Goal: Information Seeking & Learning: Learn about a topic

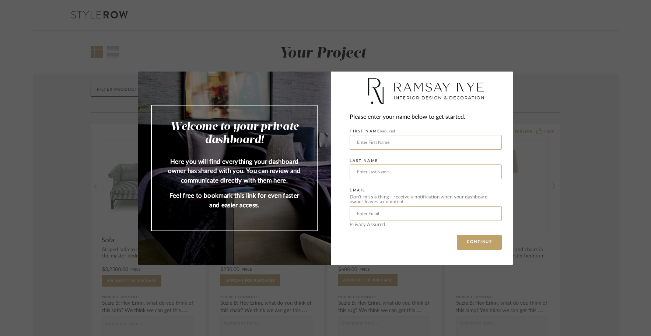
click at [592, 180] on div "Welcome to your private dashboard! Here you will find everything your dashboard…" at bounding box center [325, 168] width 651 height 336
click at [385, 142] on input "text" at bounding box center [426, 142] width 152 height 15
type input "Amy"
type input "Kantgias"
type input "akantgias@gmail.com"
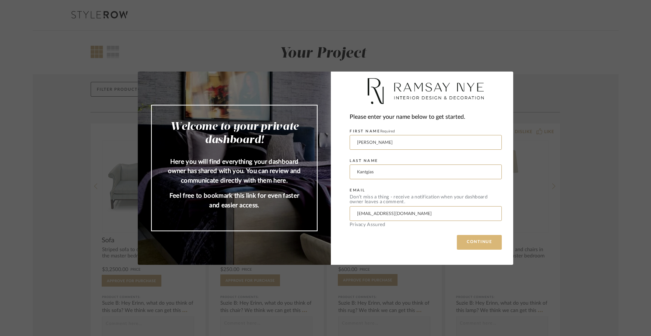
click at [477, 241] on button "CONTINUE" at bounding box center [479, 242] width 45 height 15
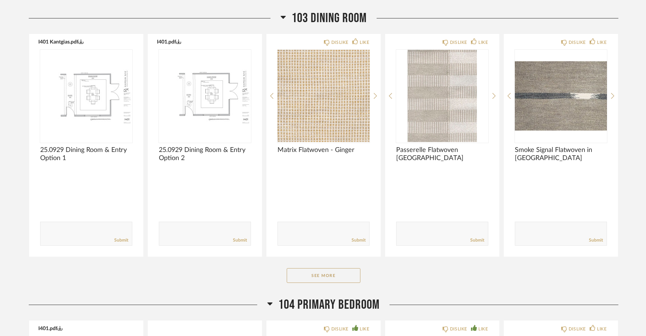
scroll to position [1214, 0]
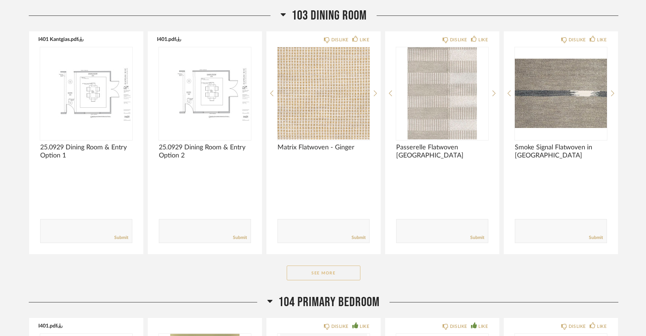
click at [327, 271] on button "See More" at bounding box center [324, 272] width 74 height 15
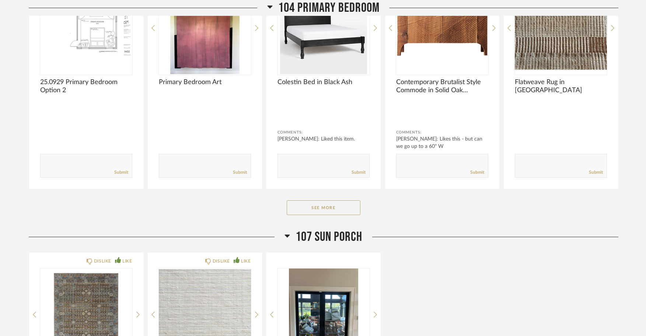
scroll to position [2265, 0]
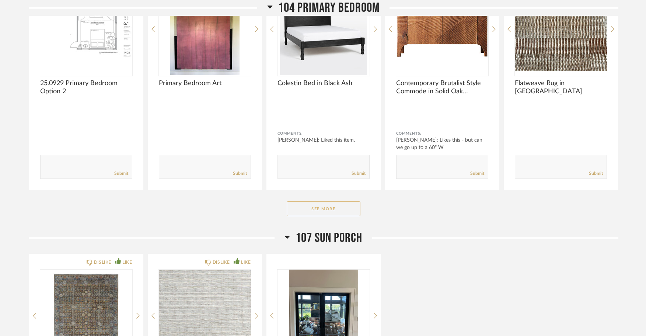
click at [321, 208] on button "See More" at bounding box center [324, 208] width 74 height 15
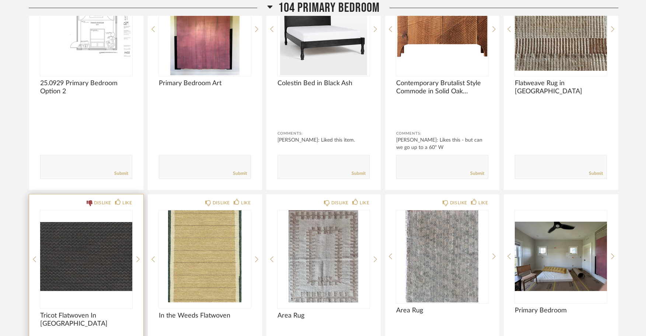
click at [84, 250] on img "0" at bounding box center [86, 256] width 92 height 92
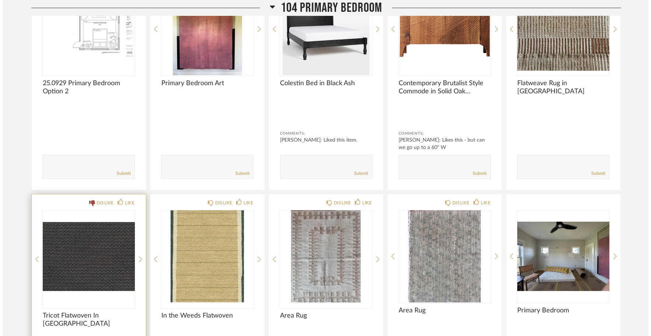
scroll to position [0, 0]
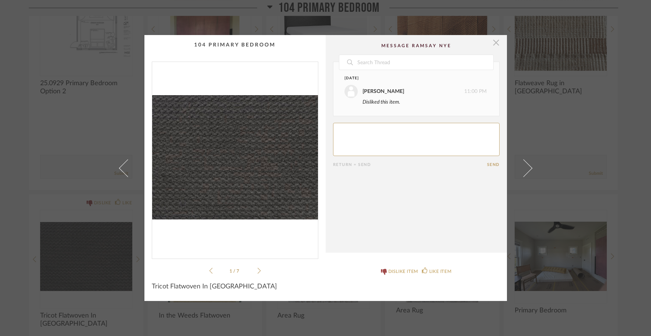
click at [492, 44] on span "button" at bounding box center [496, 42] width 15 height 15
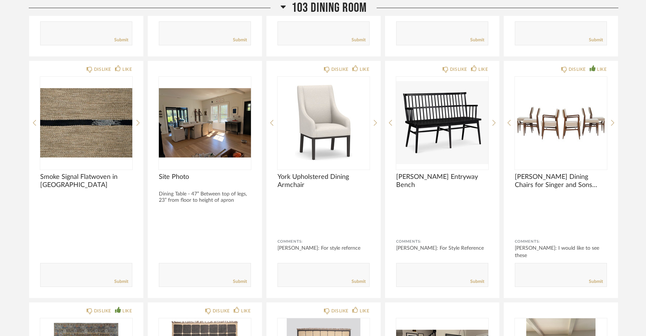
scroll to position [1409, 0]
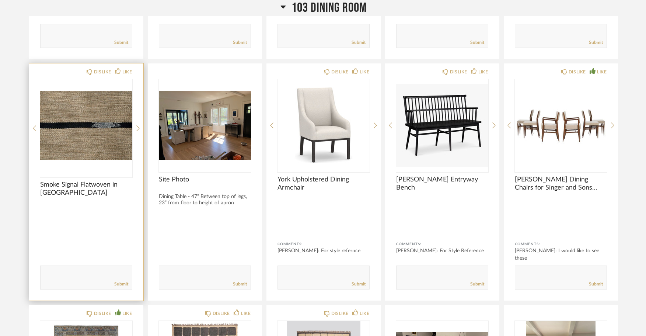
click at [88, 116] on img "0" at bounding box center [86, 125] width 92 height 92
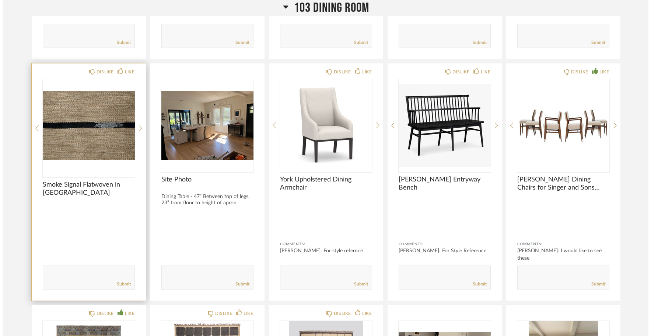
scroll to position [0, 0]
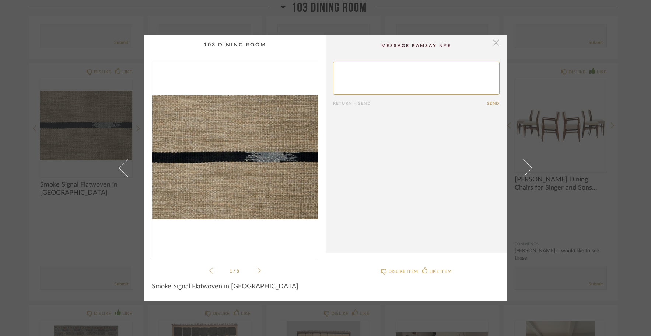
click at [492, 45] on span "button" at bounding box center [496, 42] width 15 height 15
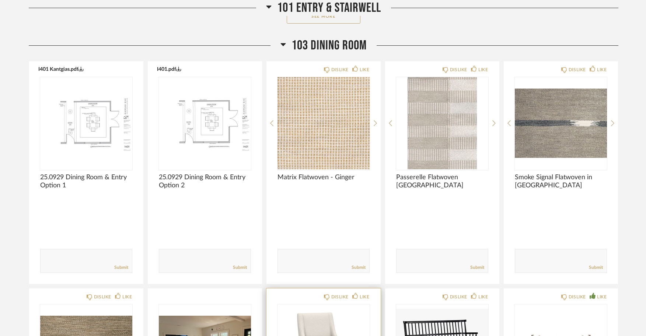
scroll to position [1181, 0]
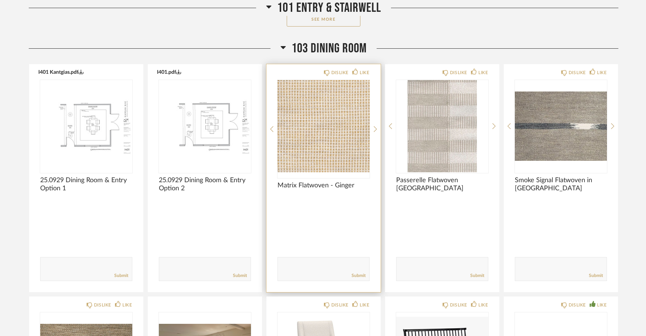
click at [0, 0] on img at bounding box center [0, 0] width 0 height 0
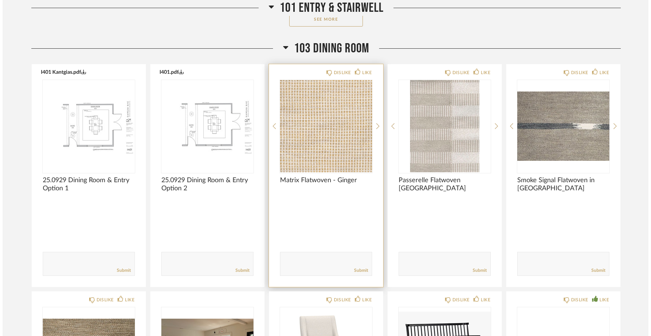
scroll to position [0, 0]
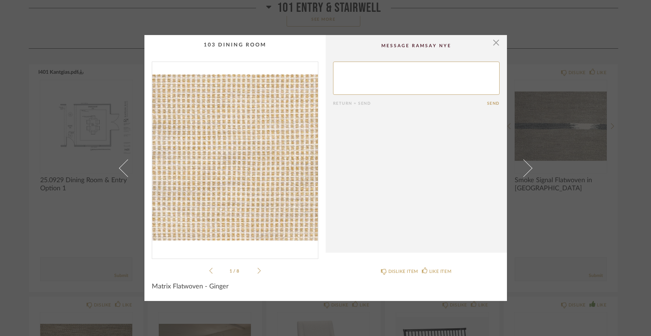
click at [257, 271] on icon at bounding box center [258, 270] width 3 height 6
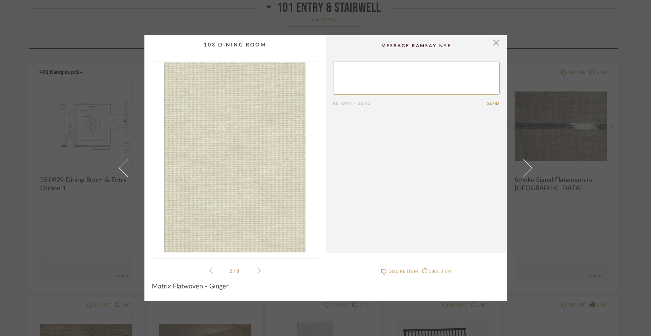
click at [257, 271] on icon at bounding box center [258, 270] width 3 height 6
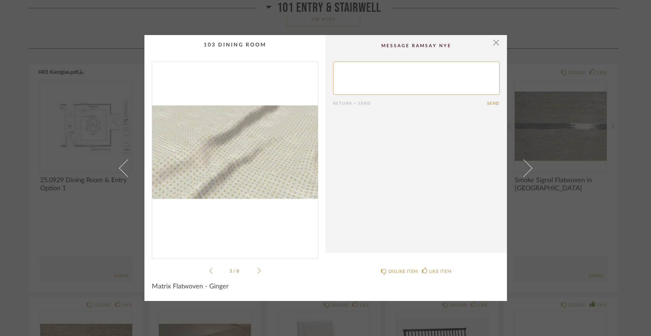
click at [257, 271] on icon at bounding box center [258, 270] width 3 height 6
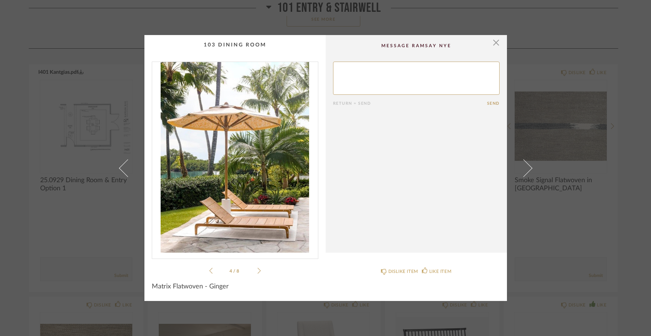
click at [257, 271] on icon at bounding box center [258, 270] width 3 height 6
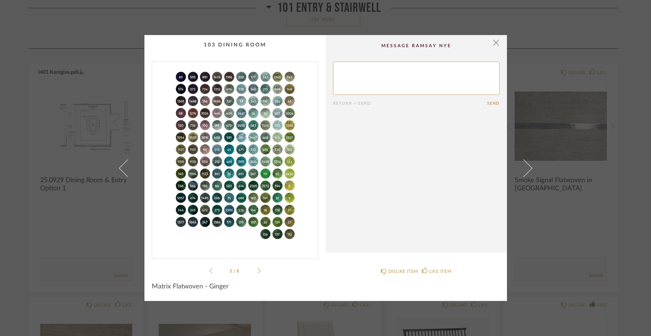
click at [257, 271] on icon at bounding box center [258, 270] width 3 height 6
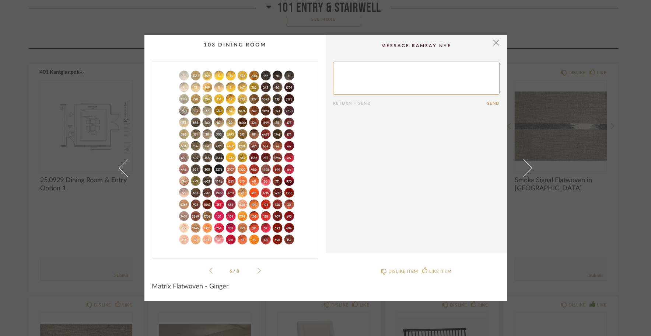
click at [257, 271] on icon at bounding box center [258, 270] width 3 height 6
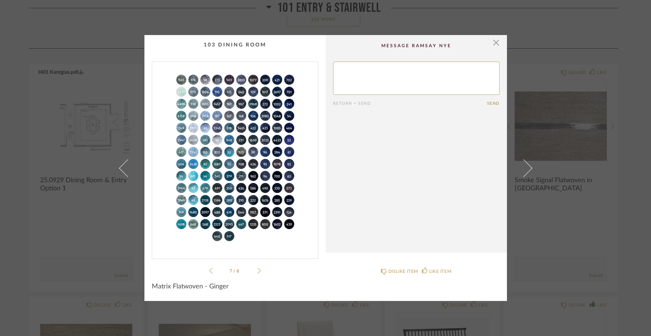
click at [257, 271] on icon at bounding box center [258, 270] width 3 height 6
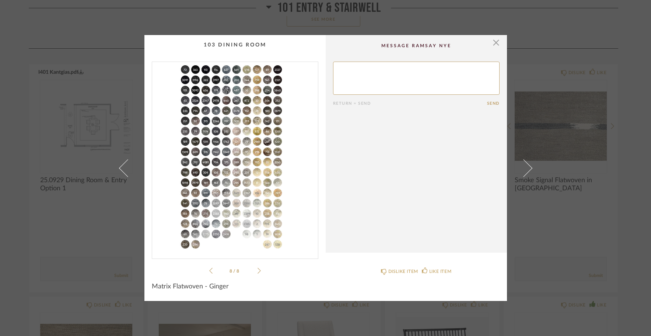
click at [257, 271] on icon at bounding box center [258, 270] width 3 height 6
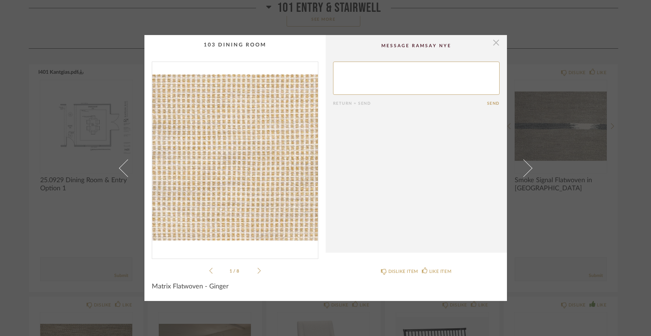
click at [493, 44] on span "button" at bounding box center [496, 42] width 15 height 15
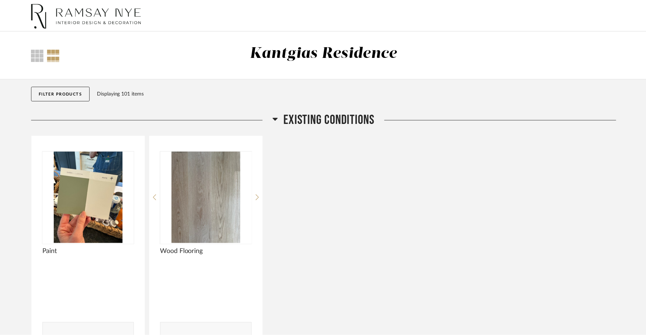
scroll to position [1181, 0]
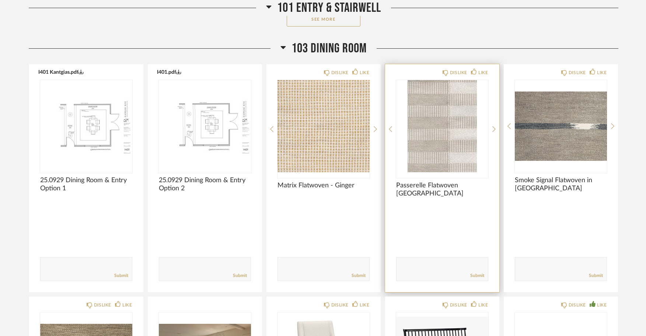
click at [437, 127] on img "0" at bounding box center [442, 126] width 92 height 92
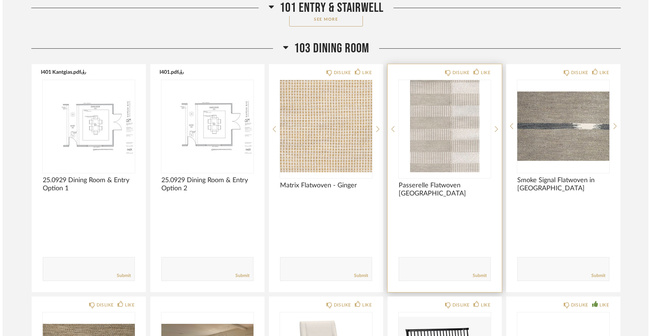
scroll to position [0, 0]
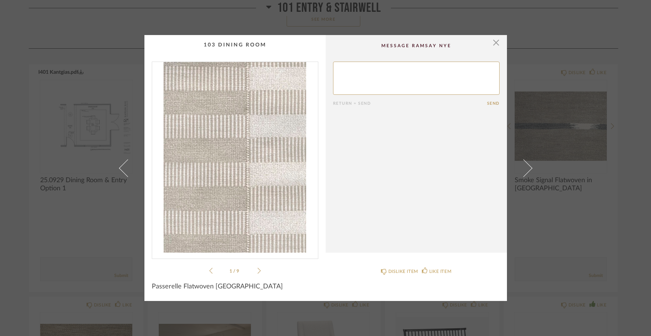
click at [257, 270] on icon at bounding box center [258, 270] width 3 height 7
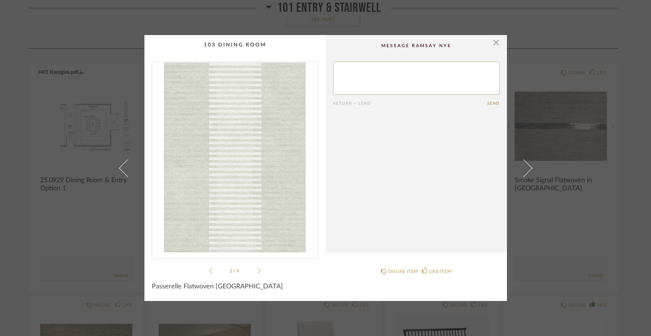
click at [257, 270] on icon at bounding box center [258, 270] width 3 height 7
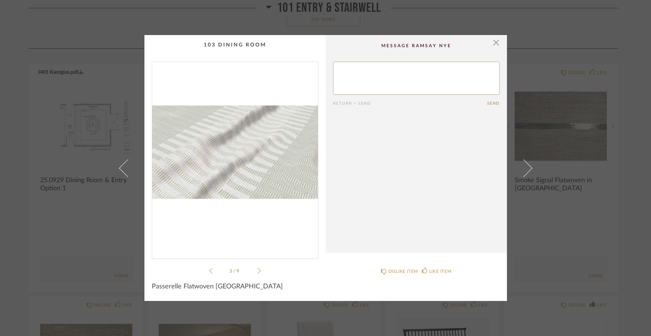
click at [257, 270] on icon at bounding box center [258, 270] width 3 height 7
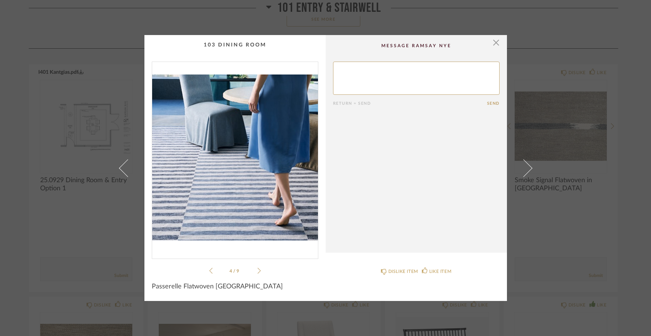
click at [257, 269] on icon at bounding box center [258, 270] width 3 height 6
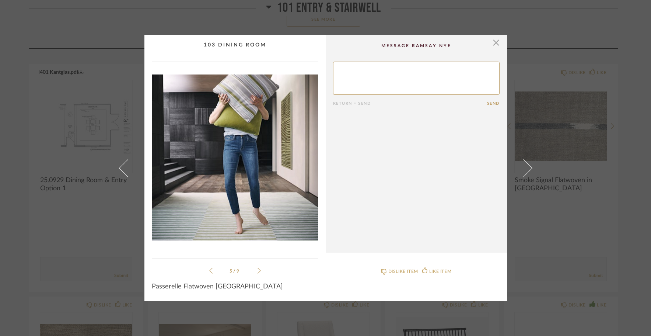
click at [257, 269] on icon at bounding box center [258, 270] width 3 height 6
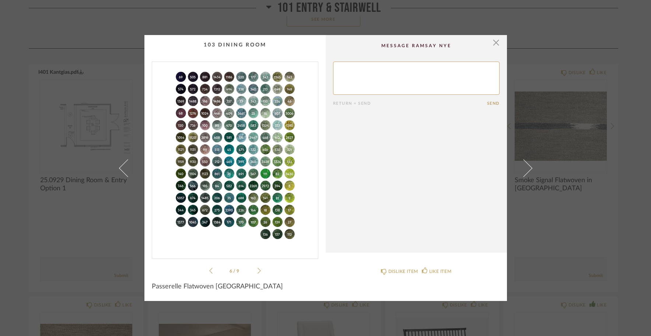
click at [257, 269] on icon at bounding box center [258, 270] width 3 height 6
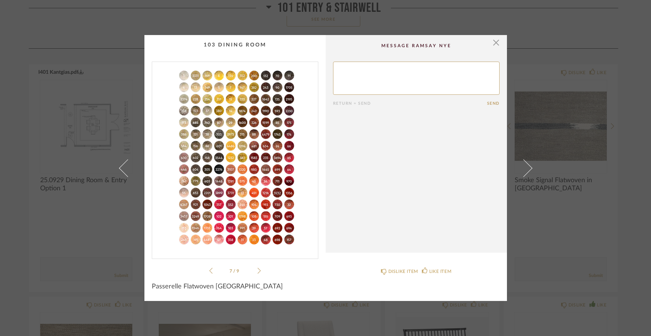
click at [209, 270] on icon at bounding box center [210, 270] width 3 height 7
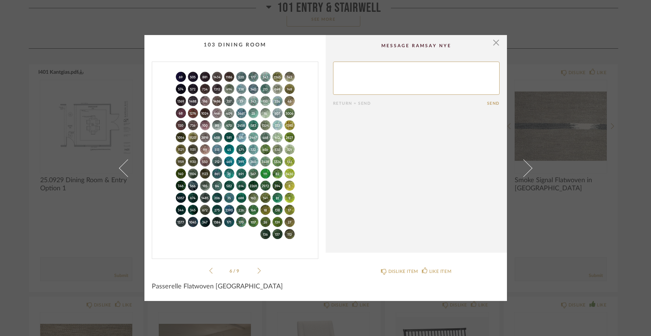
click at [209, 270] on icon at bounding box center [210, 270] width 3 height 7
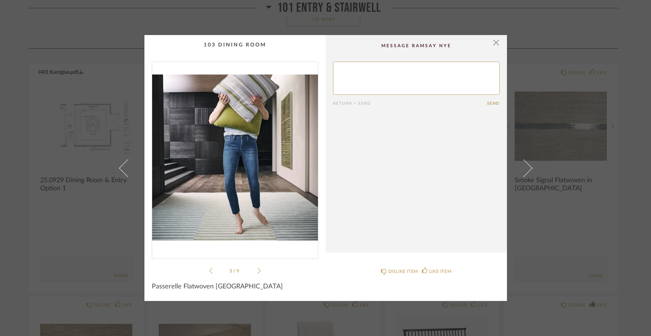
click at [209, 270] on icon at bounding box center [210, 270] width 3 height 7
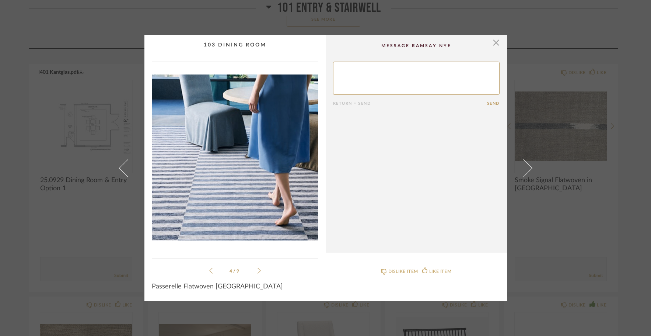
click at [209, 270] on icon at bounding box center [210, 270] width 3 height 7
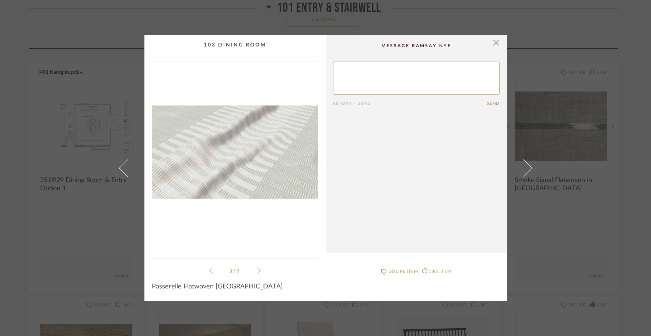
click at [209, 269] on icon at bounding box center [210, 270] width 3 height 7
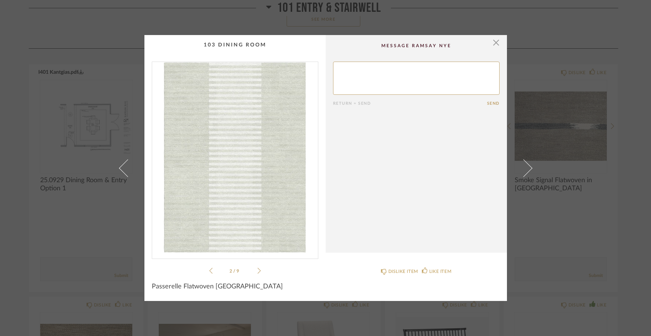
click at [257, 270] on icon at bounding box center [258, 270] width 3 height 7
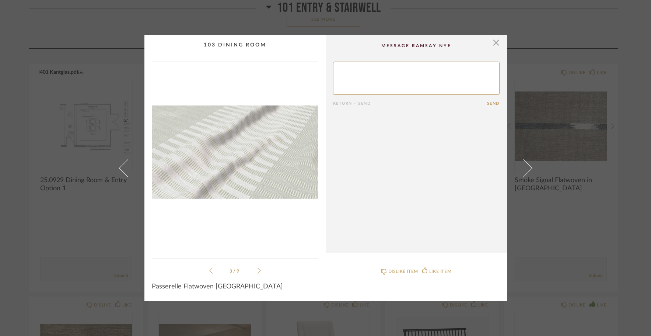
click at [257, 270] on icon at bounding box center [258, 270] width 3 height 7
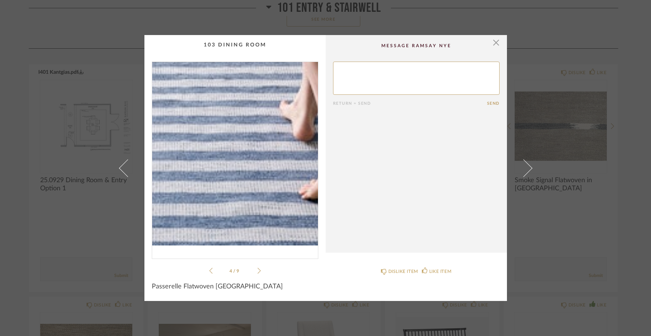
click at [251, 211] on img "3" at bounding box center [235, 157] width 166 height 190
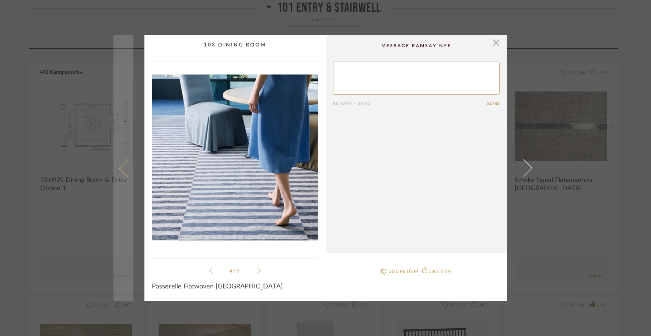
click at [119, 166] on span at bounding box center [128, 168] width 18 height 18
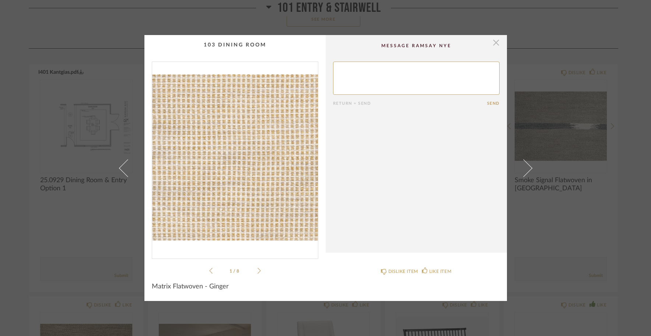
click at [493, 44] on span "button" at bounding box center [496, 42] width 15 height 15
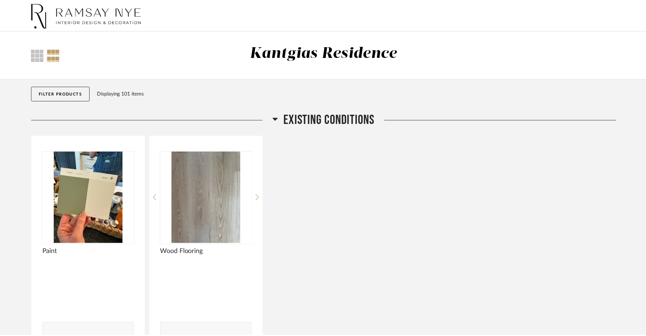
scroll to position [1181, 0]
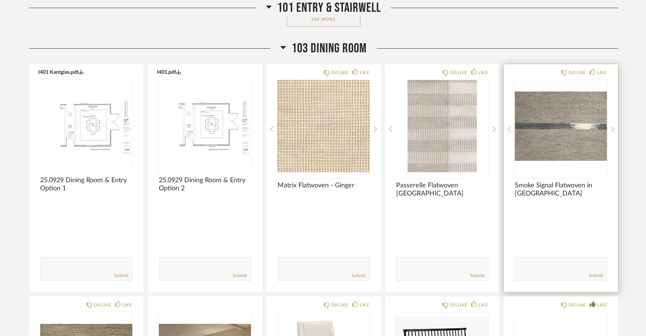
click at [532, 219] on div at bounding box center [561, 215] width 92 height 20
click at [559, 159] on img "0" at bounding box center [561, 126] width 92 height 92
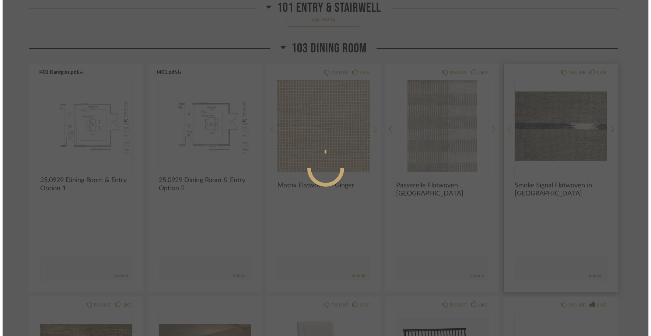
scroll to position [0, 0]
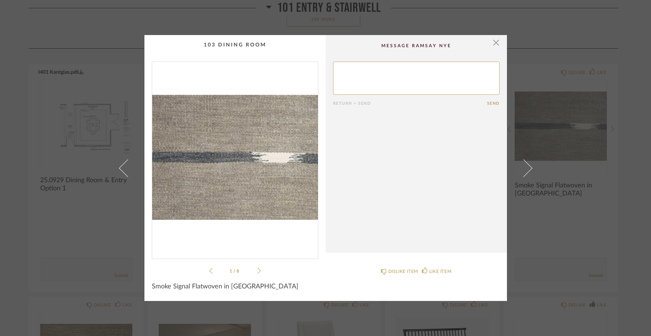
click at [257, 269] on icon at bounding box center [258, 270] width 3 height 6
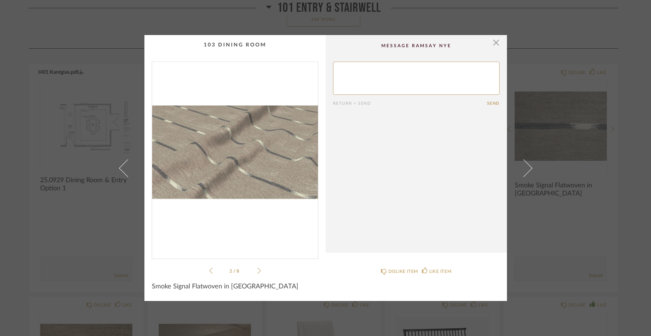
click at [257, 269] on icon at bounding box center [258, 270] width 3 height 7
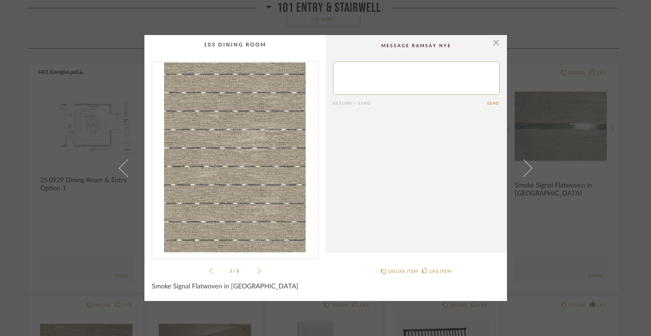
click at [257, 269] on icon at bounding box center [258, 270] width 3 height 7
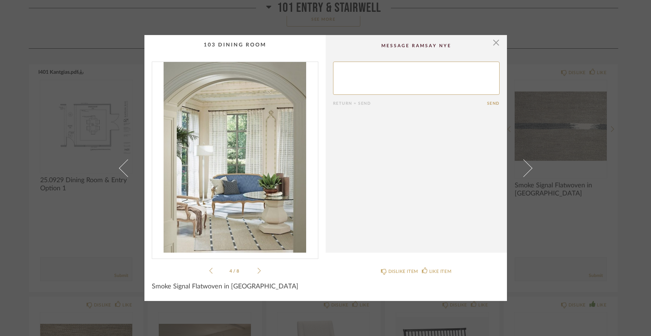
click at [257, 270] on icon at bounding box center [258, 270] width 3 height 7
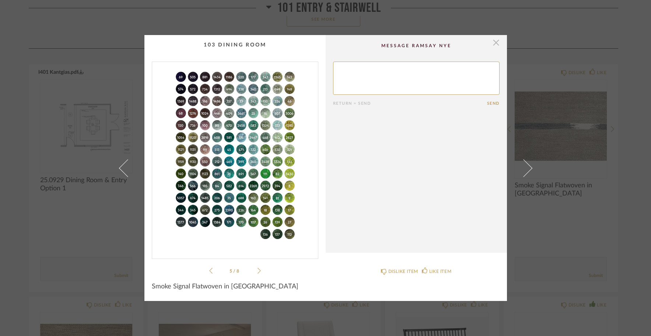
click at [491, 45] on span "button" at bounding box center [496, 42] width 15 height 15
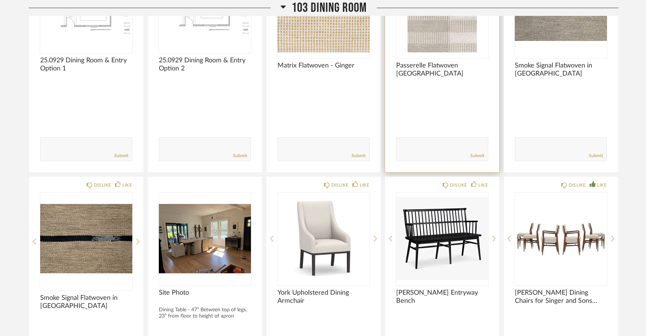
scroll to position [1300, 0]
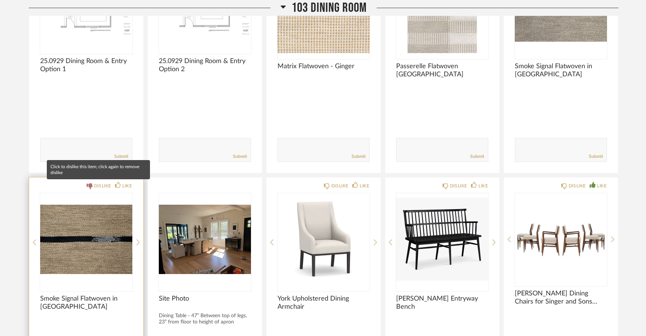
click at [89, 184] on icon at bounding box center [90, 186] width 6 height 6
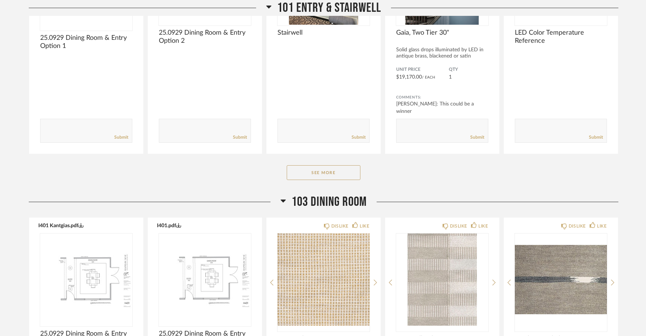
scroll to position [1037, 0]
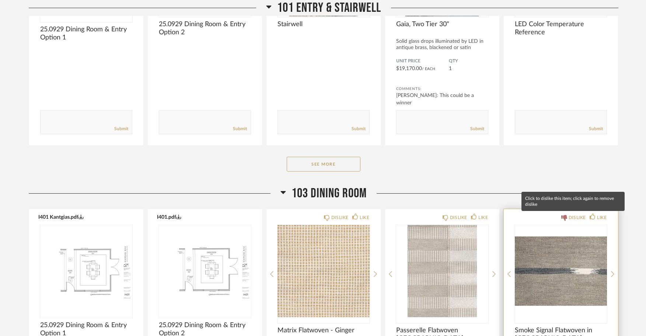
click at [564, 215] on icon at bounding box center [564, 218] width 6 height 6
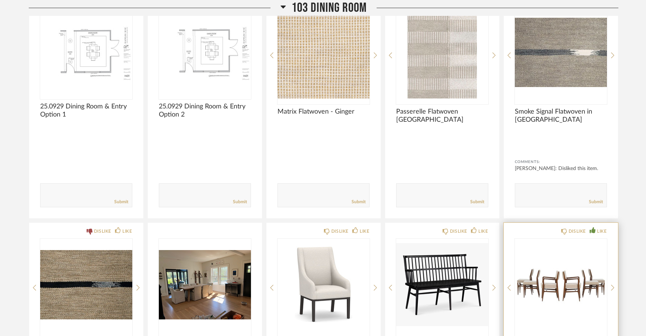
scroll to position [1254, 0]
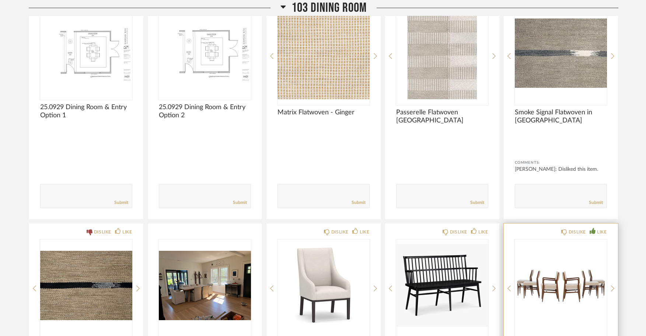
click at [549, 278] on img "0" at bounding box center [561, 285] width 92 height 92
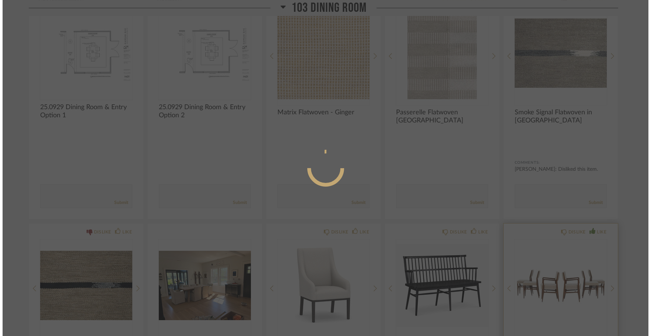
scroll to position [0, 0]
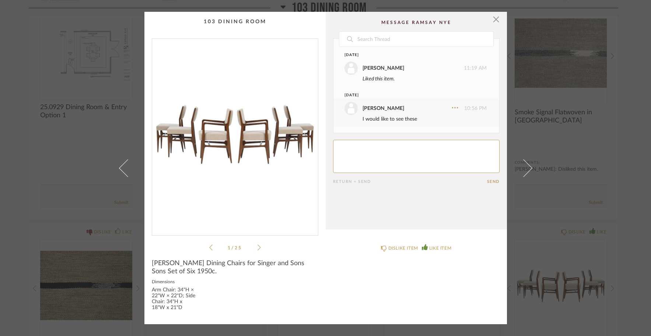
click at [257, 247] on icon at bounding box center [258, 247] width 3 height 7
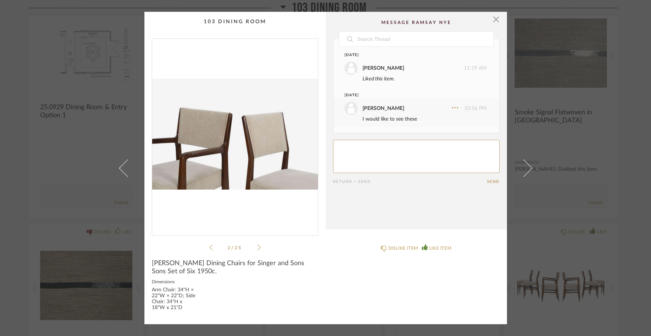
click at [257, 247] on icon at bounding box center [258, 247] width 3 height 7
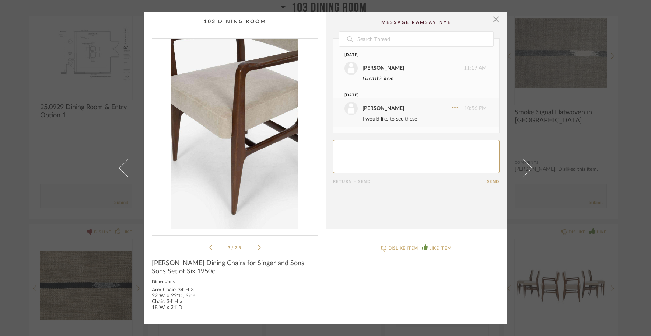
click at [257, 247] on icon at bounding box center [258, 247] width 3 height 7
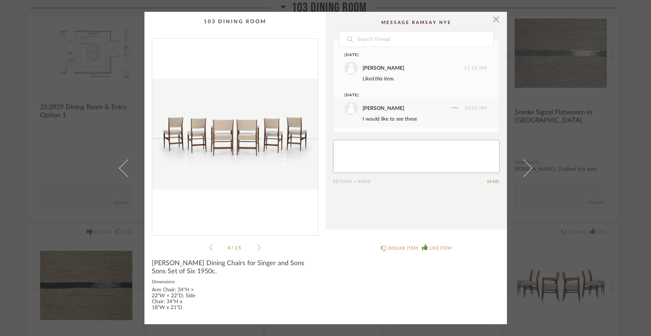
click at [257, 247] on icon at bounding box center [258, 247] width 3 height 7
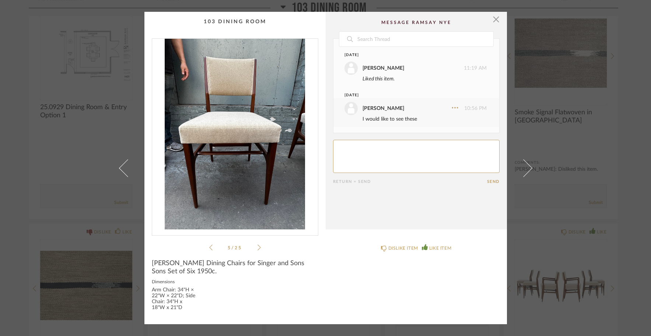
click at [257, 248] on icon at bounding box center [258, 247] width 3 height 7
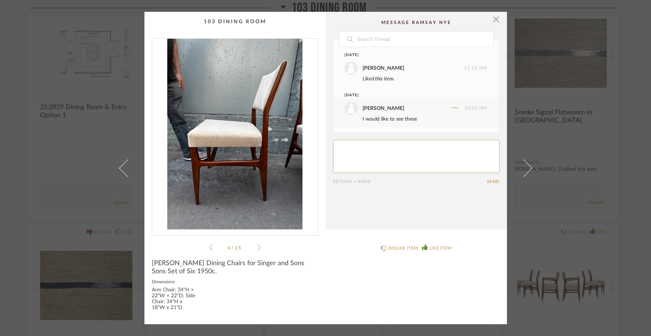
click at [257, 249] on icon at bounding box center [258, 247] width 3 height 6
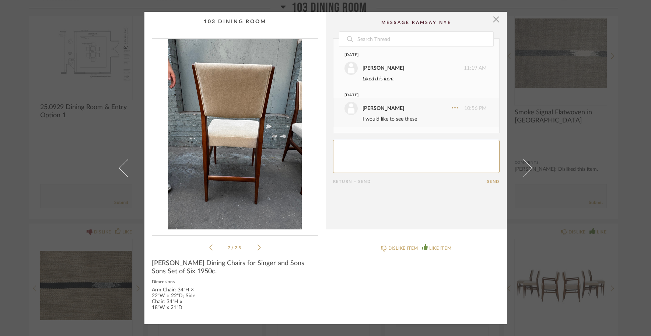
click at [257, 249] on icon at bounding box center [258, 247] width 3 height 6
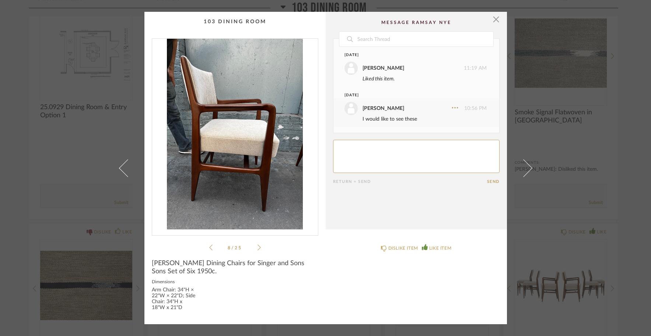
click at [257, 247] on icon at bounding box center [258, 247] width 3 height 7
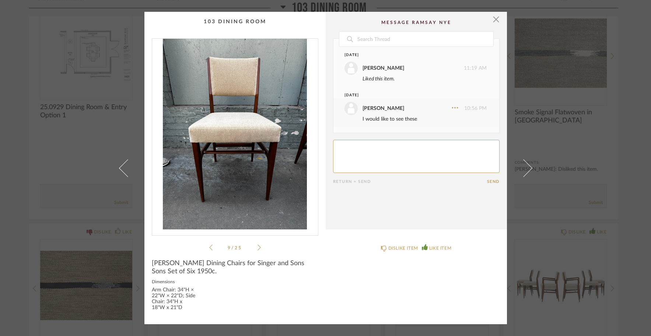
click at [257, 247] on icon at bounding box center [258, 247] width 3 height 7
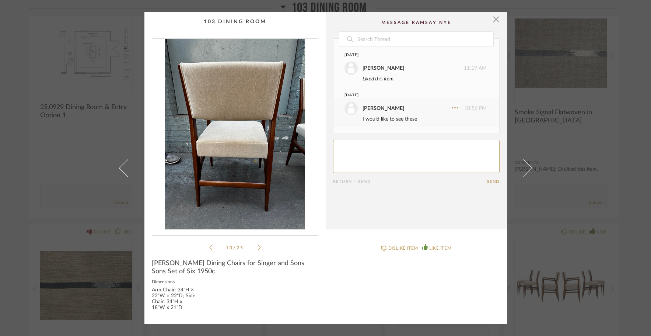
click at [257, 247] on icon at bounding box center [258, 247] width 3 height 7
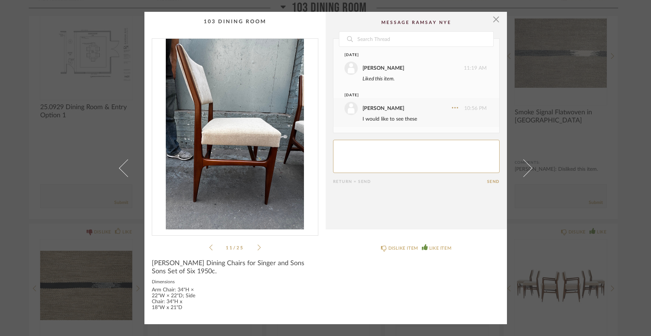
click at [257, 247] on icon at bounding box center [258, 247] width 3 height 7
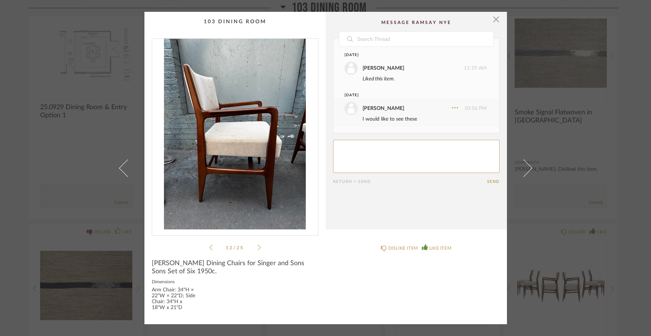
click at [257, 247] on icon at bounding box center [258, 247] width 3 height 7
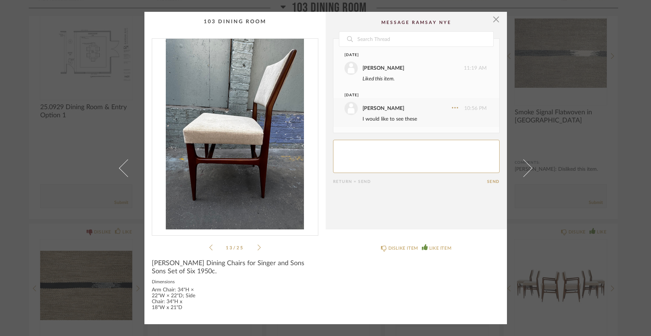
click at [257, 247] on icon at bounding box center [258, 247] width 3 height 7
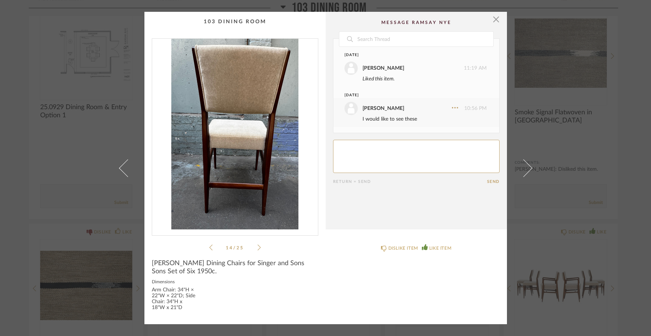
click at [257, 247] on icon at bounding box center [258, 247] width 3 height 7
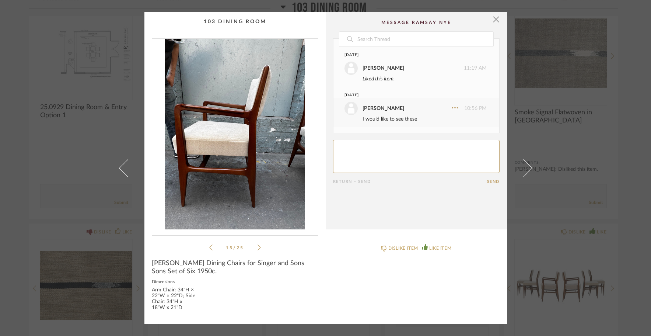
click at [257, 247] on icon at bounding box center [258, 247] width 3 height 7
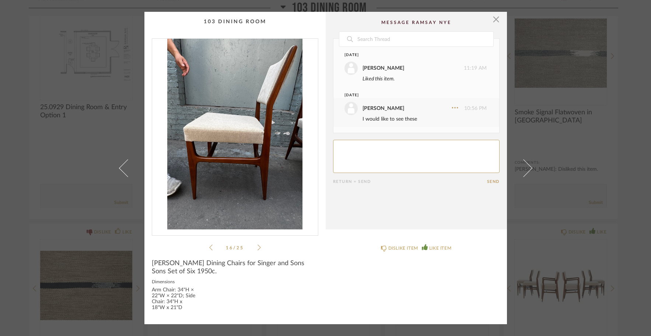
click at [257, 247] on icon at bounding box center [258, 247] width 3 height 7
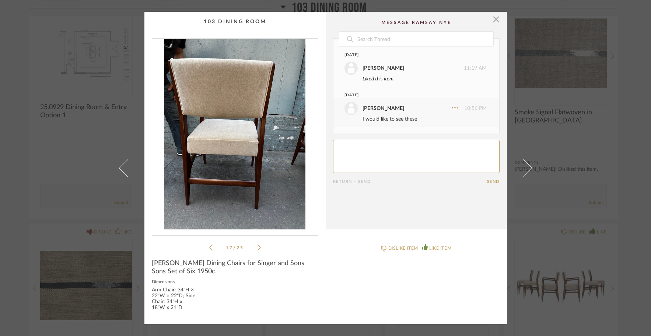
click at [257, 247] on icon at bounding box center [258, 247] width 3 height 7
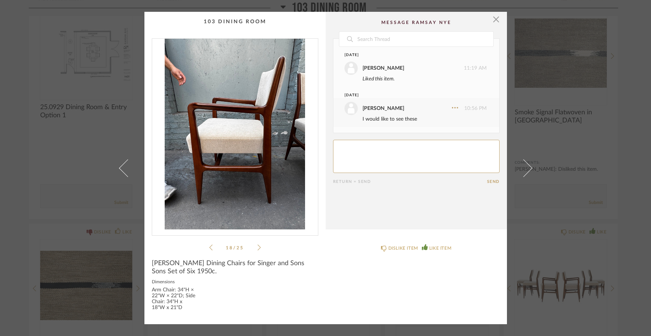
click at [257, 247] on icon at bounding box center [258, 247] width 3 height 7
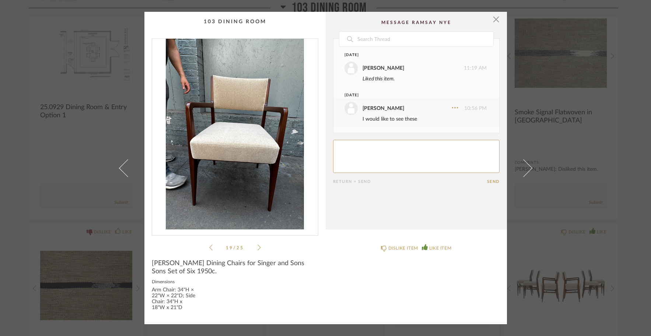
click at [257, 247] on icon at bounding box center [258, 247] width 3 height 7
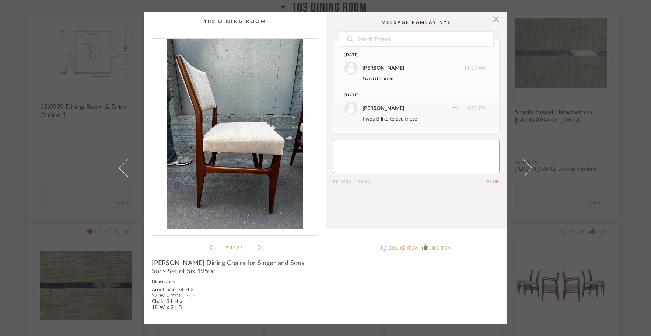
click at [257, 247] on icon at bounding box center [258, 247] width 3 height 7
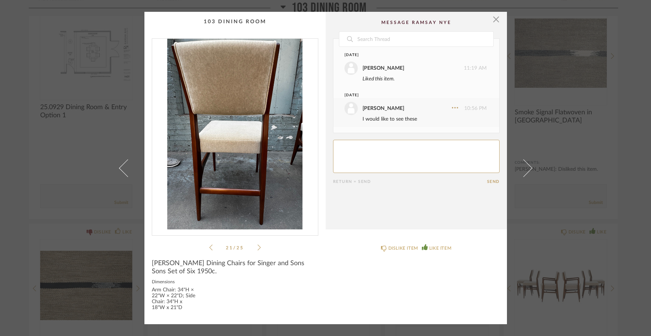
click at [257, 247] on icon at bounding box center [258, 247] width 3 height 6
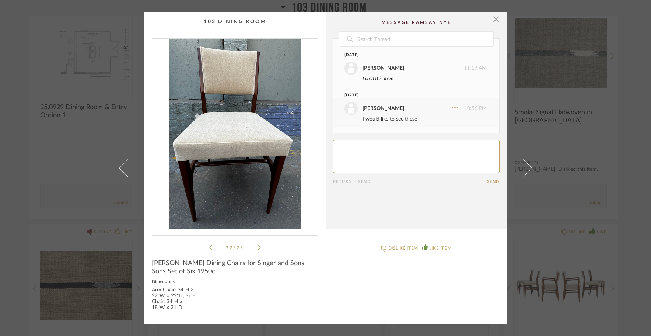
click at [257, 247] on icon at bounding box center [258, 247] width 3 height 6
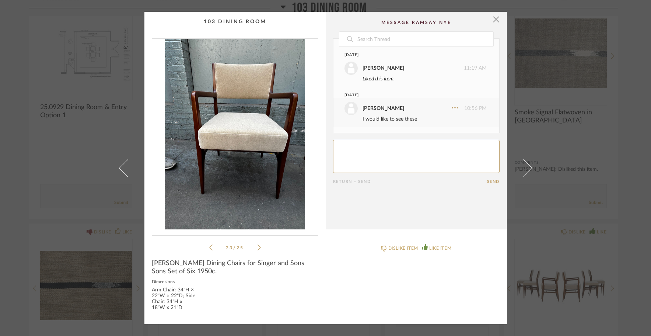
click at [257, 247] on icon at bounding box center [258, 247] width 3 height 6
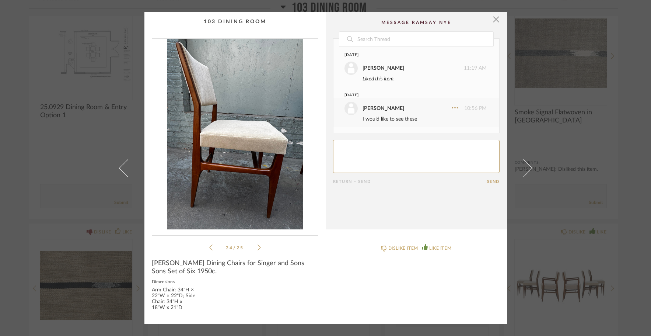
click at [257, 247] on icon at bounding box center [258, 247] width 3 height 6
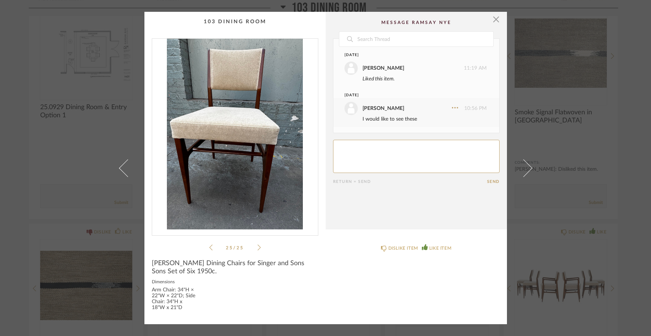
click at [257, 247] on icon at bounding box center [258, 247] width 3 height 6
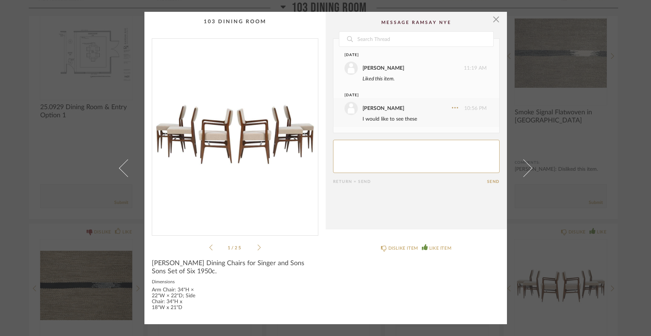
click at [257, 247] on icon at bounding box center [258, 247] width 3 height 6
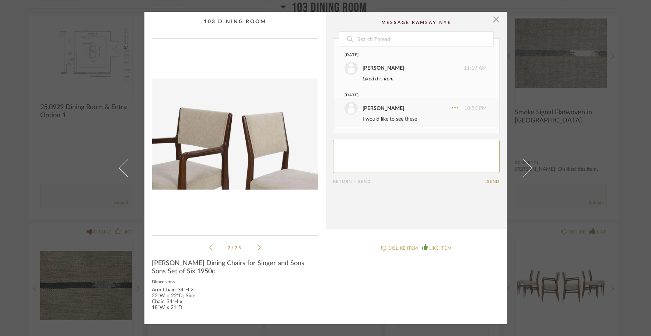
click at [257, 246] on icon at bounding box center [258, 247] width 3 height 6
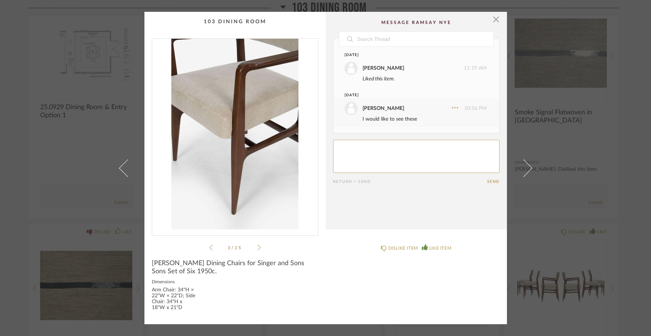
click at [257, 246] on icon at bounding box center [258, 247] width 3 height 6
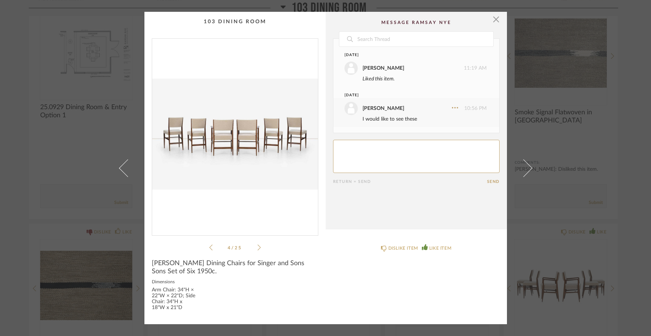
click at [257, 246] on icon at bounding box center [258, 247] width 3 height 6
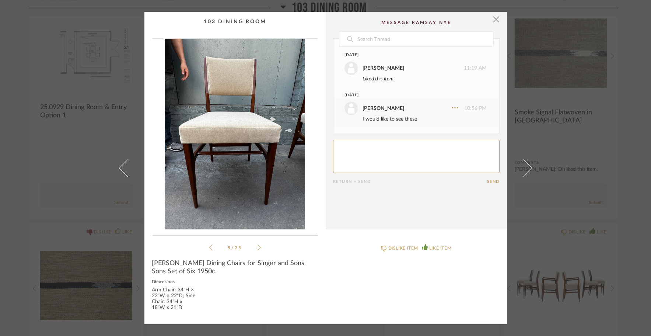
click at [257, 246] on icon at bounding box center [258, 247] width 3 height 6
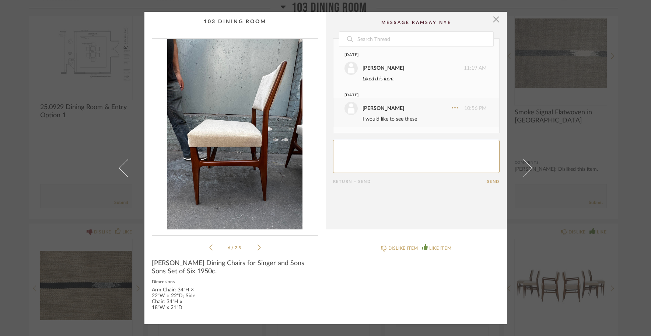
click at [257, 246] on icon at bounding box center [258, 247] width 3 height 7
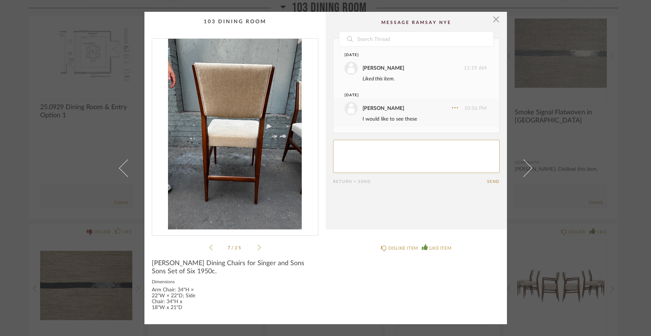
click at [258, 246] on icon at bounding box center [258, 247] width 3 height 7
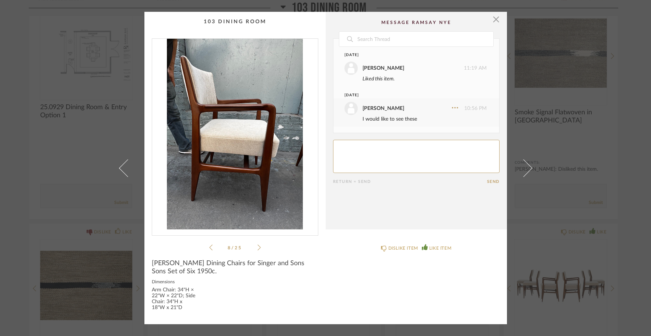
click at [258, 246] on div "8 / 25" at bounding box center [235, 144] width 167 height 213
click at [257, 246] on icon at bounding box center [258, 247] width 3 height 6
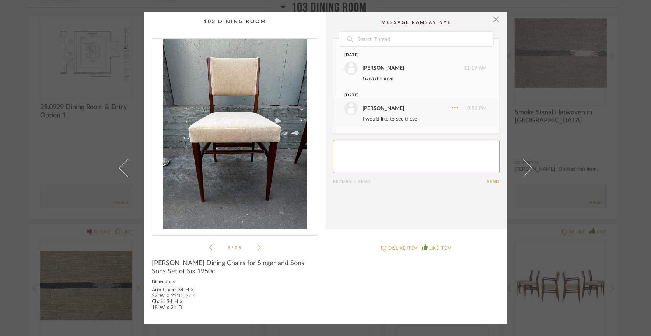
click at [257, 246] on icon at bounding box center [258, 247] width 3 height 6
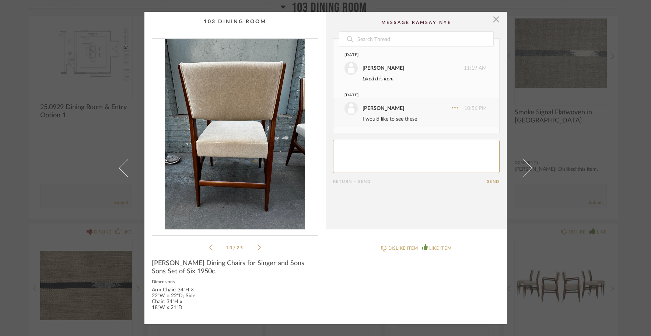
click at [257, 246] on icon at bounding box center [258, 247] width 3 height 6
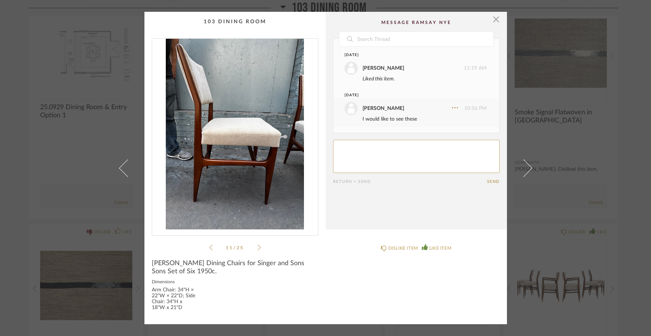
click at [257, 246] on icon at bounding box center [258, 247] width 3 height 6
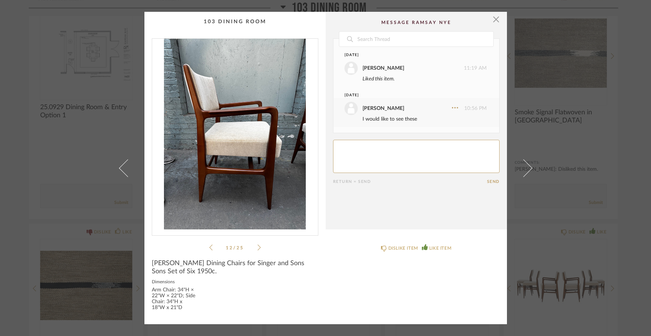
click at [257, 246] on icon at bounding box center [258, 247] width 3 height 7
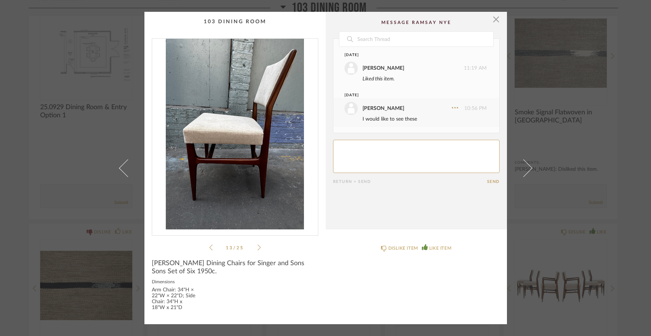
click at [257, 246] on icon at bounding box center [258, 247] width 3 height 7
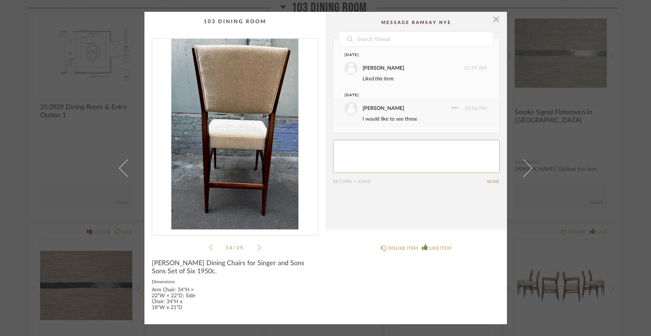
click at [257, 246] on icon at bounding box center [258, 247] width 3 height 7
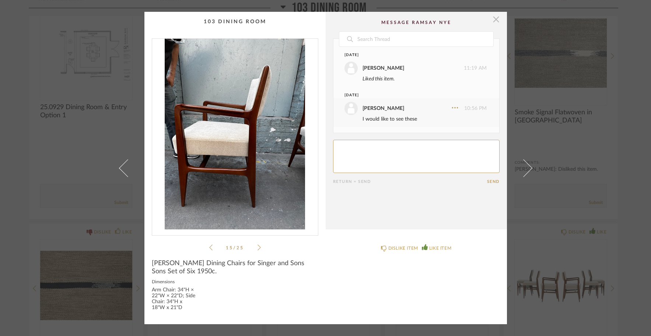
click at [493, 20] on span "button" at bounding box center [496, 19] width 15 height 15
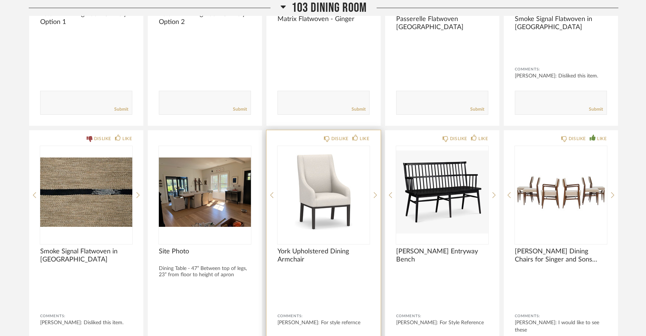
scroll to position [1347, 0]
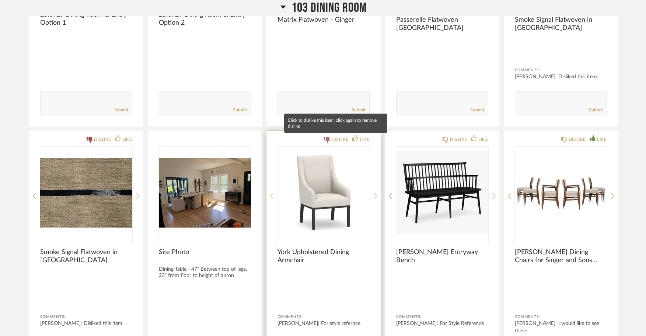
click at [326, 139] on icon at bounding box center [327, 140] width 6 height 6
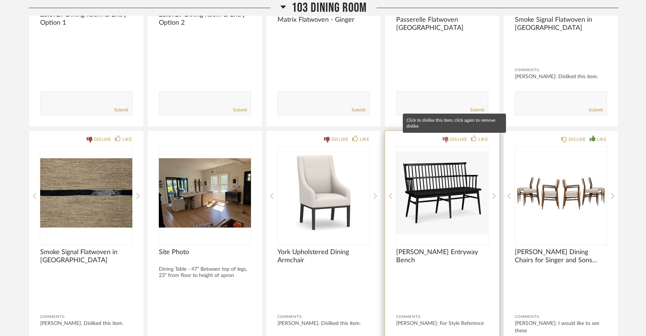
click at [447, 141] on icon at bounding box center [445, 140] width 6 height 6
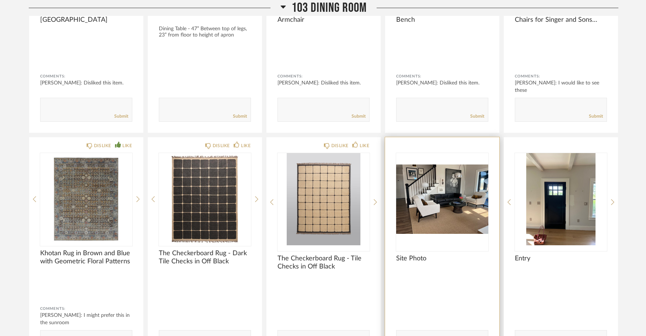
scroll to position [1587, 0]
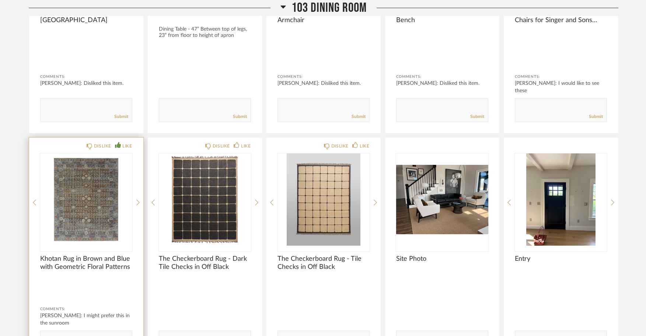
click at [85, 204] on img "0" at bounding box center [86, 199] width 92 height 92
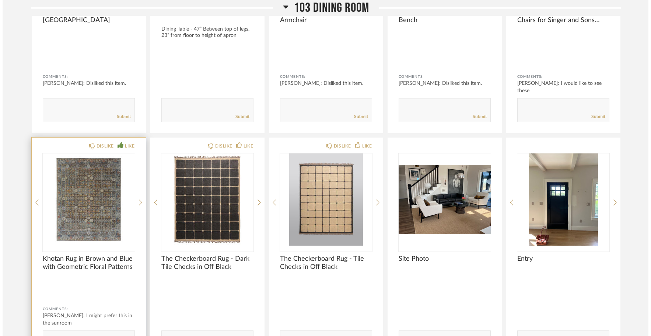
scroll to position [0, 0]
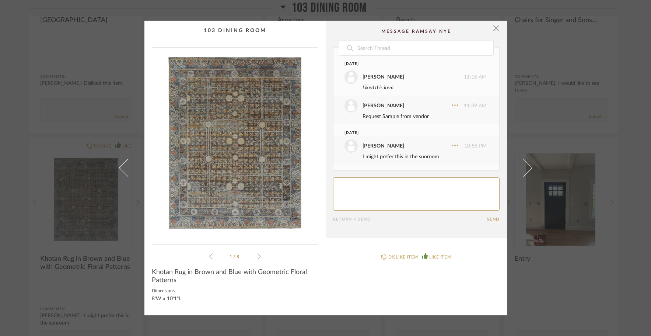
click at [257, 254] on icon at bounding box center [258, 256] width 3 height 6
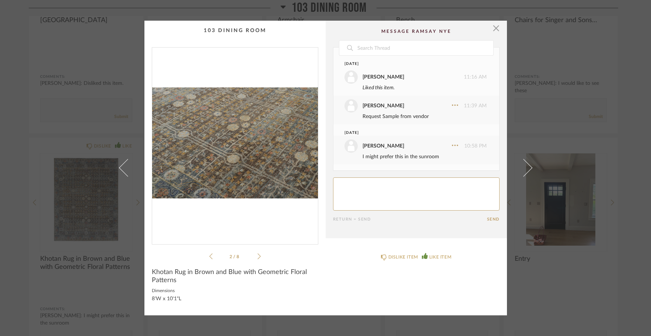
click at [257, 254] on icon at bounding box center [258, 256] width 3 height 6
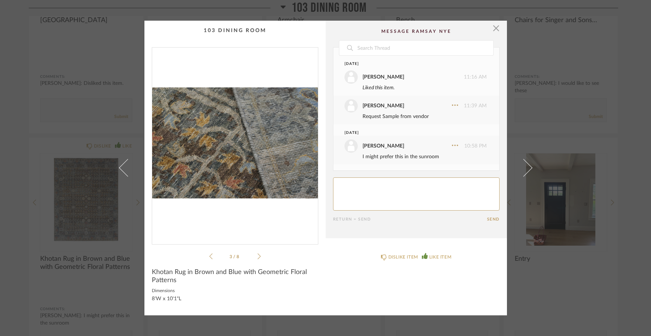
click at [257, 254] on icon at bounding box center [258, 256] width 3 height 6
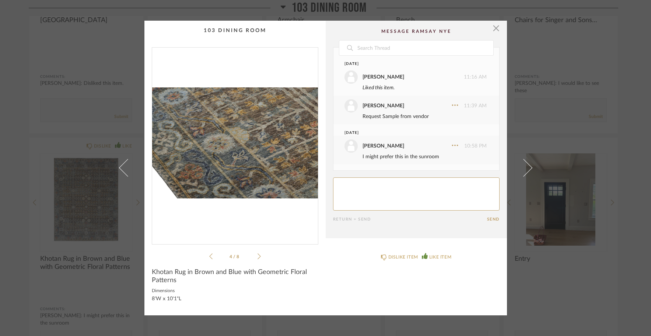
click at [257, 254] on icon at bounding box center [258, 256] width 3 height 6
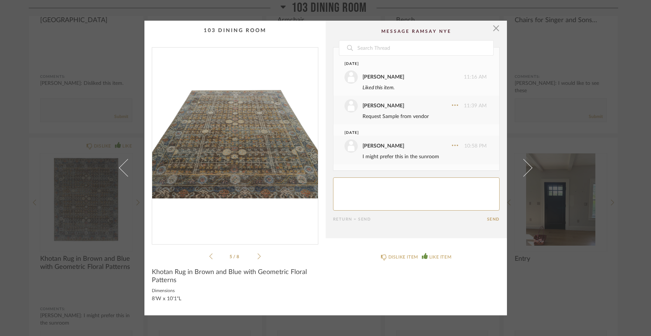
click at [257, 254] on icon at bounding box center [258, 256] width 3 height 6
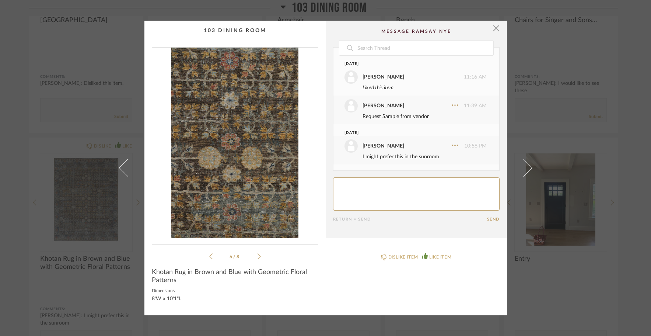
click at [257, 254] on icon at bounding box center [258, 256] width 3 height 6
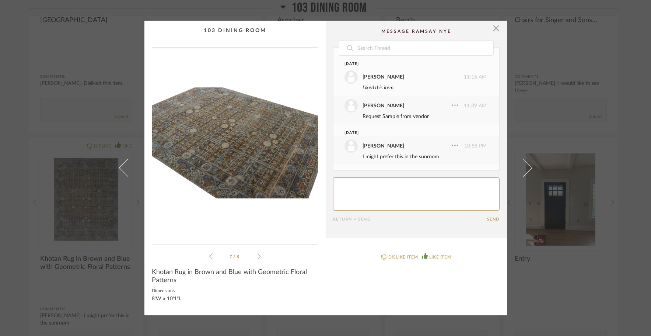
click at [257, 254] on icon at bounding box center [258, 256] width 3 height 6
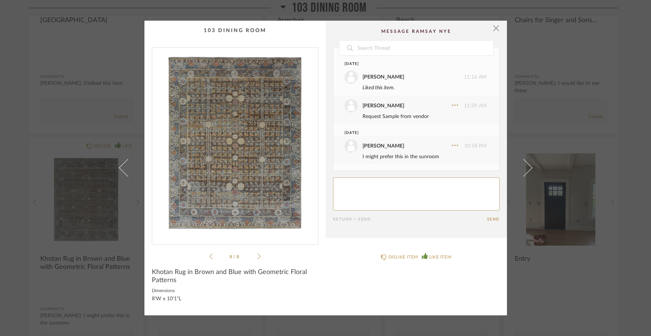
click at [257, 254] on icon at bounding box center [258, 256] width 3 height 6
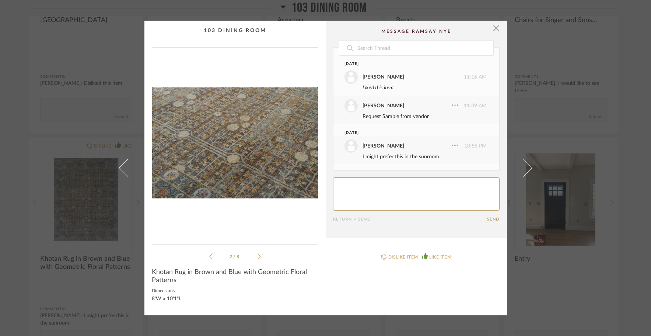
click at [257, 256] on icon at bounding box center [258, 256] width 3 height 6
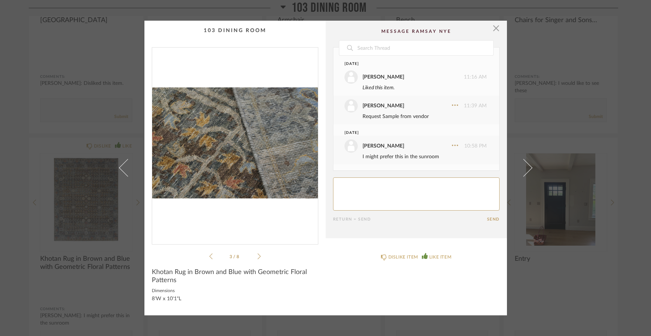
click at [257, 256] on icon at bounding box center [258, 256] width 3 height 7
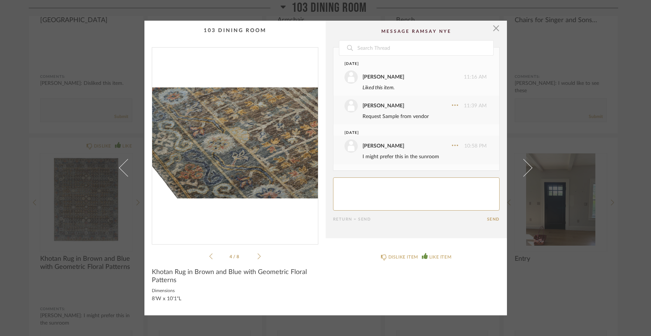
click at [257, 256] on icon at bounding box center [258, 256] width 3 height 7
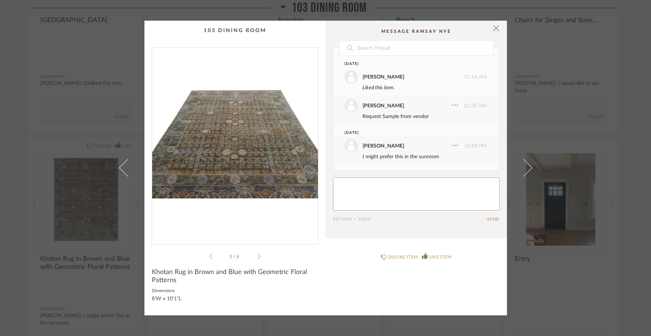
click at [257, 256] on icon at bounding box center [258, 256] width 3 height 7
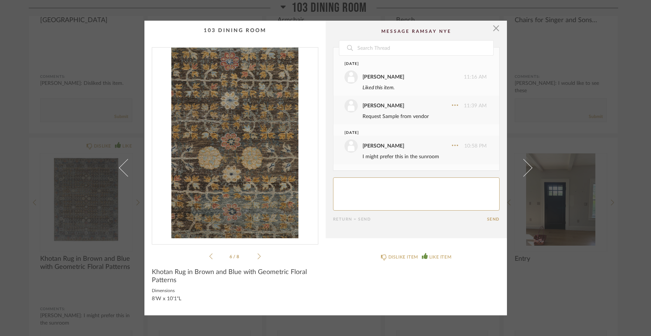
click at [257, 256] on icon at bounding box center [258, 256] width 3 height 7
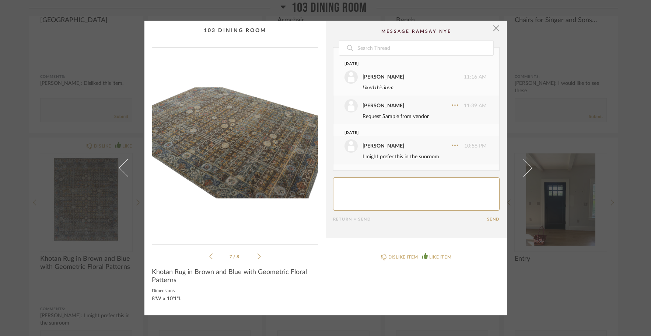
click at [257, 256] on icon at bounding box center [258, 256] width 3 height 7
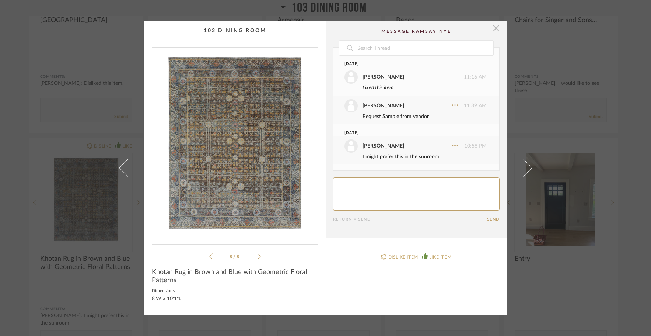
click at [493, 29] on span "button" at bounding box center [496, 28] width 15 height 15
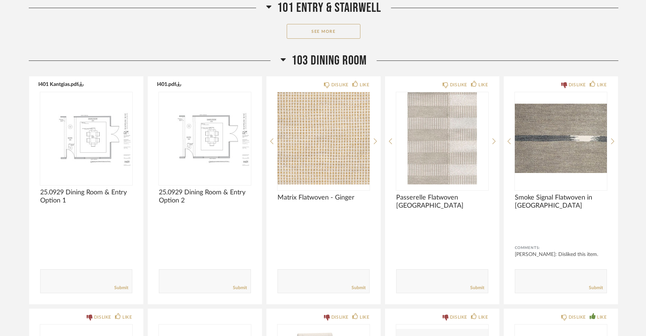
scroll to position [1170, 0]
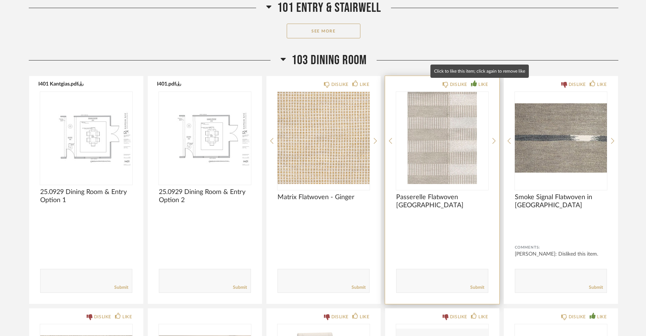
click at [472, 84] on icon at bounding box center [474, 83] width 6 height 6
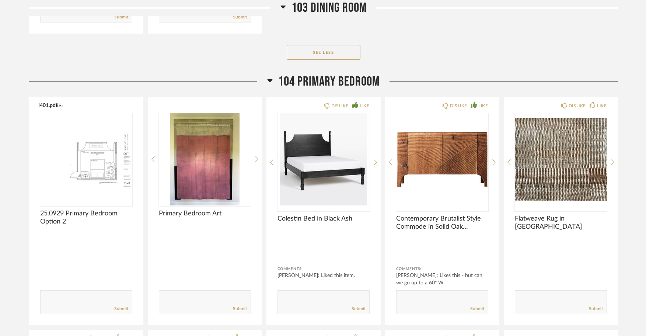
scroll to position [2126, 0]
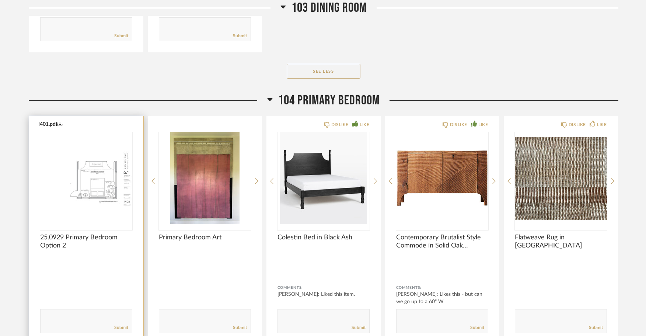
click at [89, 179] on img "0" at bounding box center [86, 178] width 92 height 92
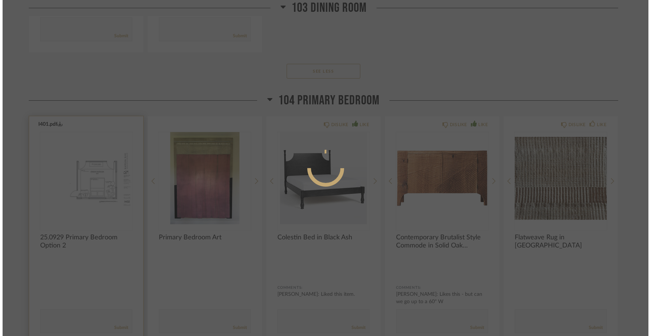
scroll to position [0, 0]
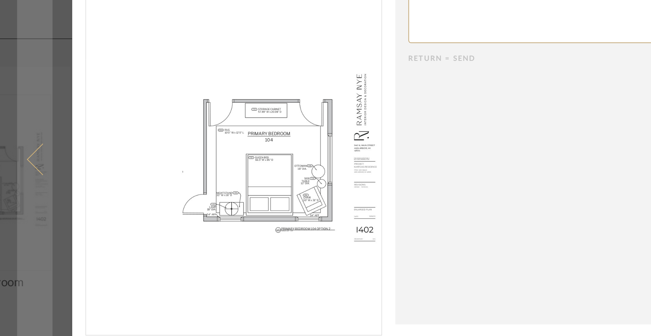
click at [119, 167] on span at bounding box center [128, 168] width 18 height 18
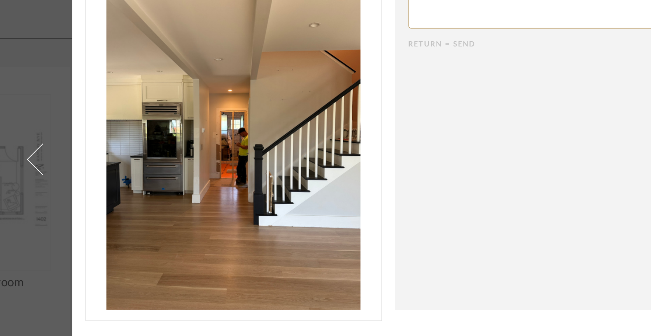
click at [139, 126] on div "× 1 / 3 Return = Send Send Stairwell & Dining Room" at bounding box center [325, 168] width 424 height 266
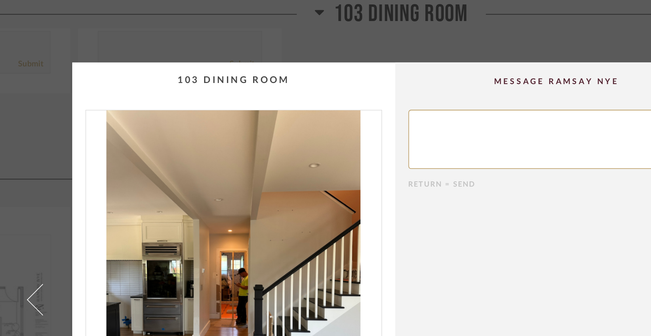
click at [315, 19] on div "× 1 / 3 Return = Send Send Stairwell & Dining Room" at bounding box center [325, 168] width 651 height 336
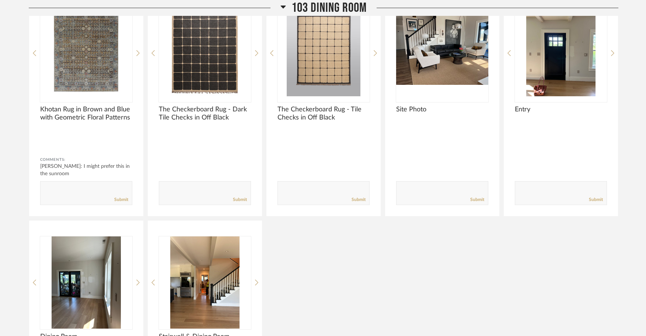
scroll to position [1659, 0]
